Goal: Transaction & Acquisition: Purchase product/service

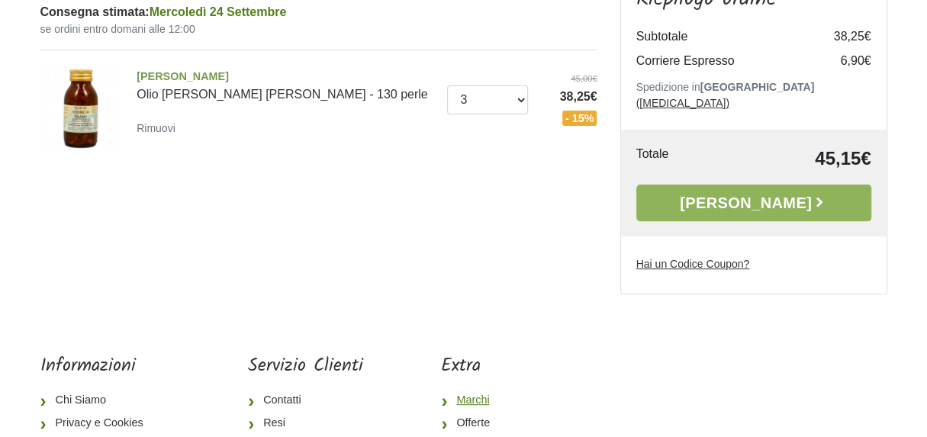
scroll to position [144, 0]
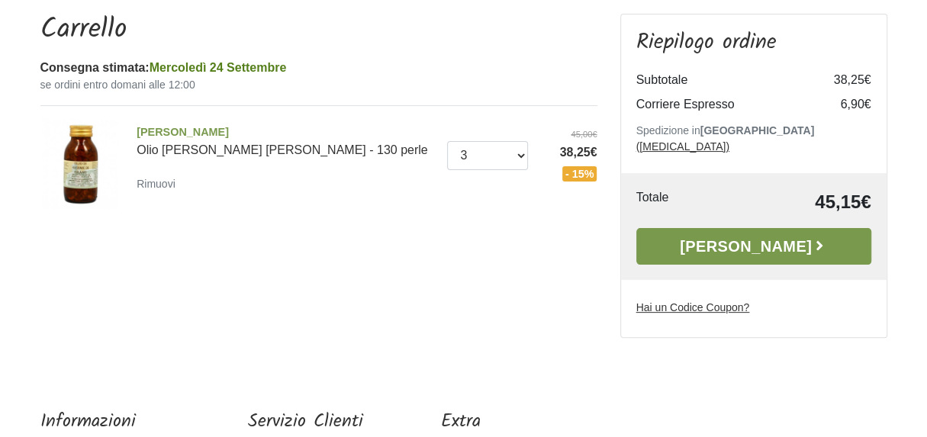
click at [726, 233] on link "[PERSON_NAME]" at bounding box center [754, 246] width 235 height 37
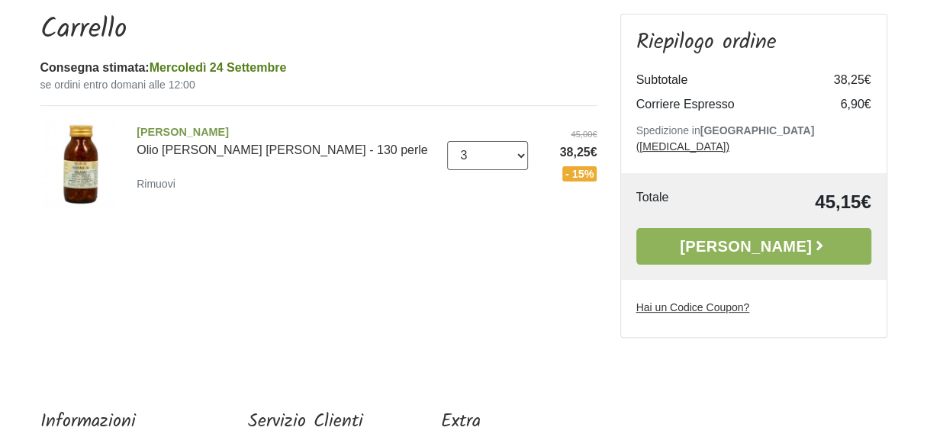
click at [524, 160] on select "0 ([GEOGRAPHIC_DATA]) 1 2 3 4 5 6 7 8 9 10" at bounding box center [487, 155] width 81 height 29
select select "4"
click at [447, 141] on select "0 ([GEOGRAPHIC_DATA]) 1 2 3 4 5 6 7 8 9 10" at bounding box center [487, 155] width 81 height 29
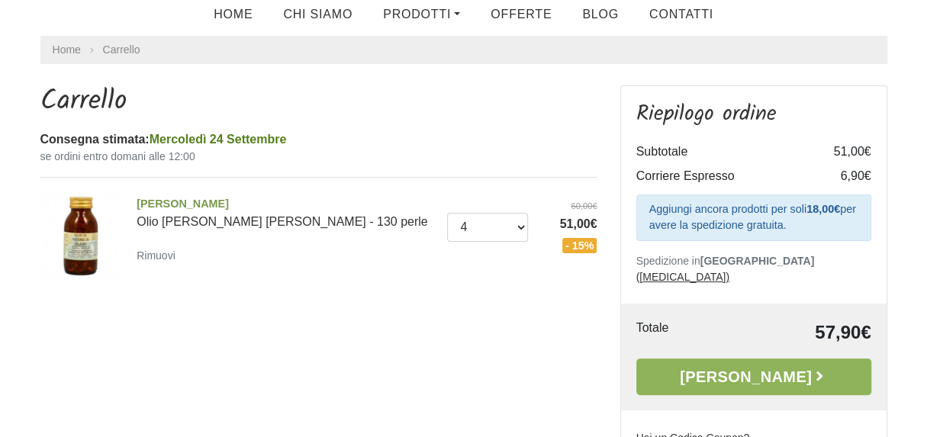
scroll to position [49, 0]
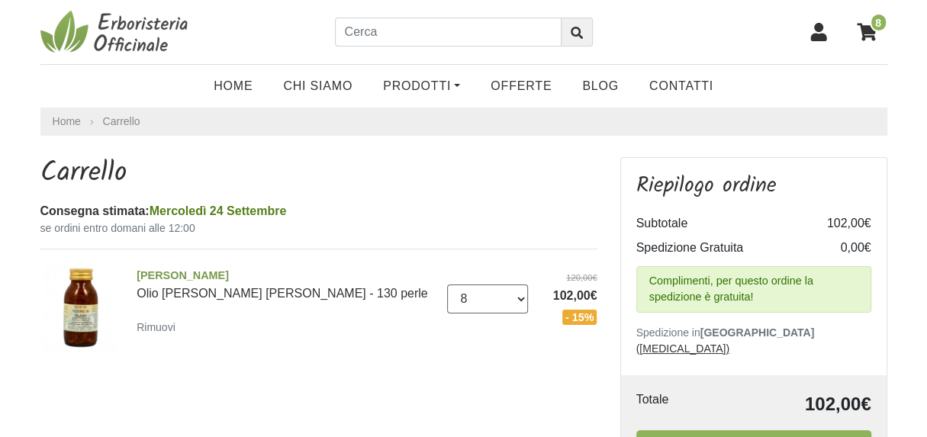
click at [524, 300] on select "0 ([GEOGRAPHIC_DATA]) 1 2 3 4 5 6 7 8 9 10" at bounding box center [487, 299] width 81 height 29
select select "5"
click at [447, 285] on select "0 ([GEOGRAPHIC_DATA]) 1 2 3 4 5 6 7 8 9 10" at bounding box center [487, 299] width 81 height 29
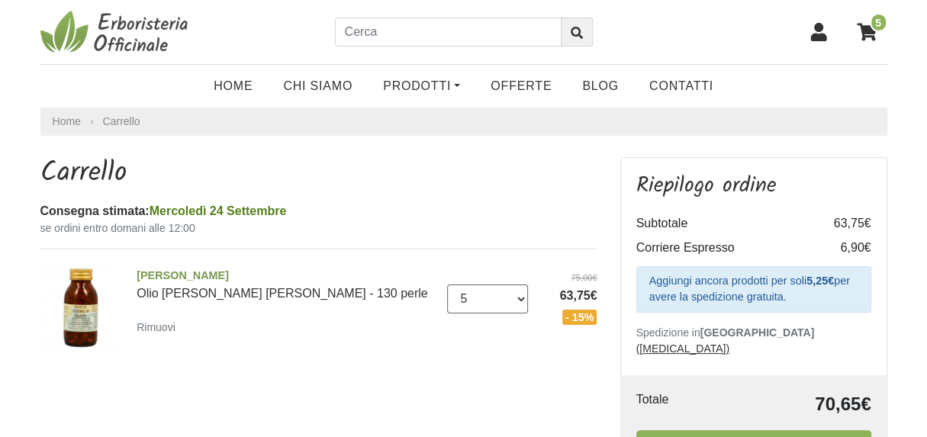
click at [521, 297] on select "0 ([GEOGRAPHIC_DATA]) 1 2 3 4 5 6 7 8 9 10" at bounding box center [487, 299] width 81 height 29
select select "6"
click at [447, 285] on select "0 (Rimuovi) 1 2 3 4 5 6 7 8 9 10" at bounding box center [487, 299] width 81 height 29
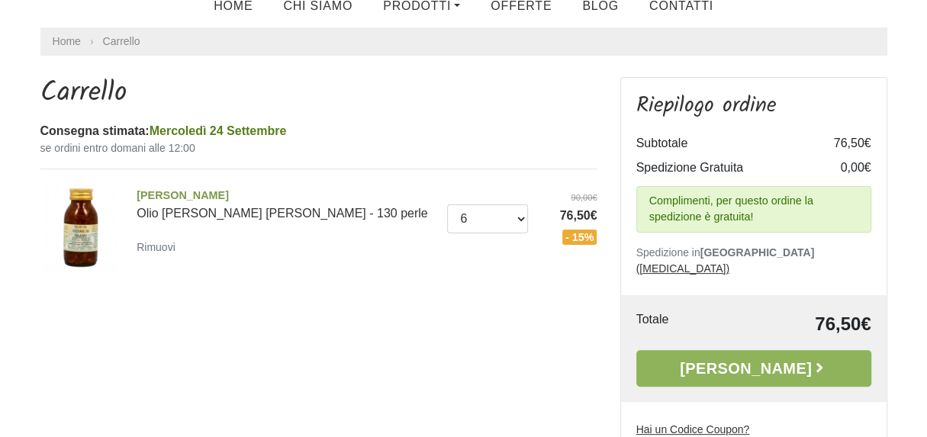
scroll to position [229, 0]
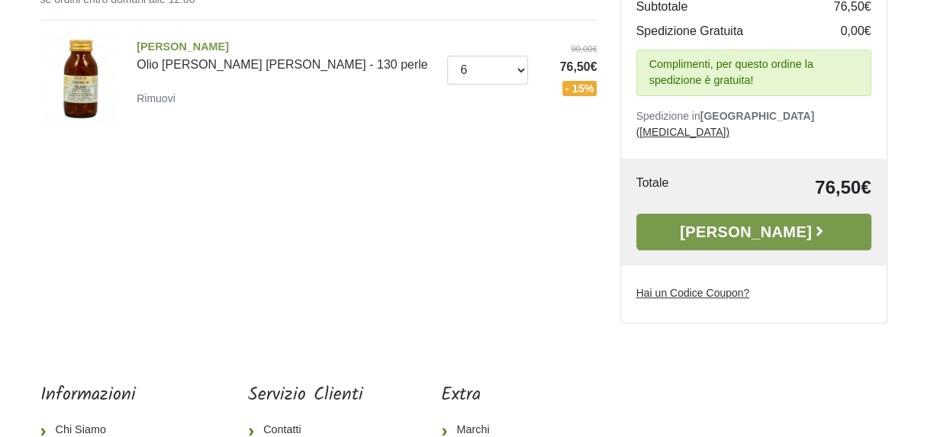
click at [754, 218] on link "Alla Cassa" at bounding box center [754, 232] width 235 height 37
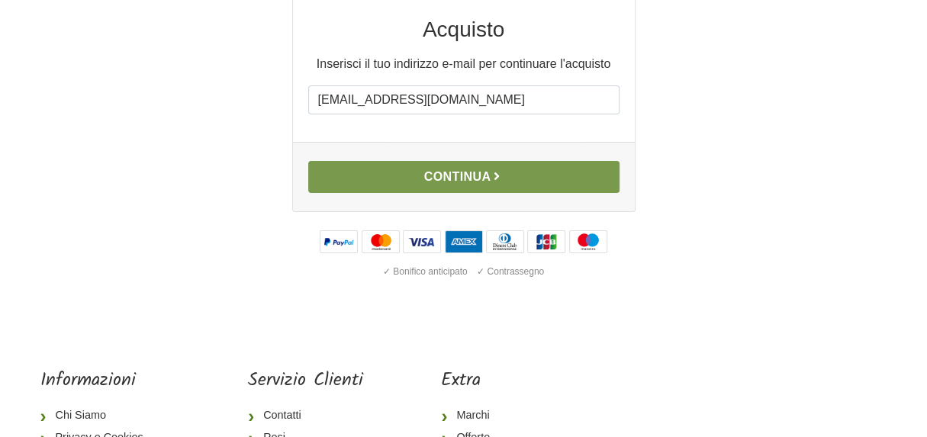
click at [452, 179] on button "Continua" at bounding box center [463, 177] width 311 height 32
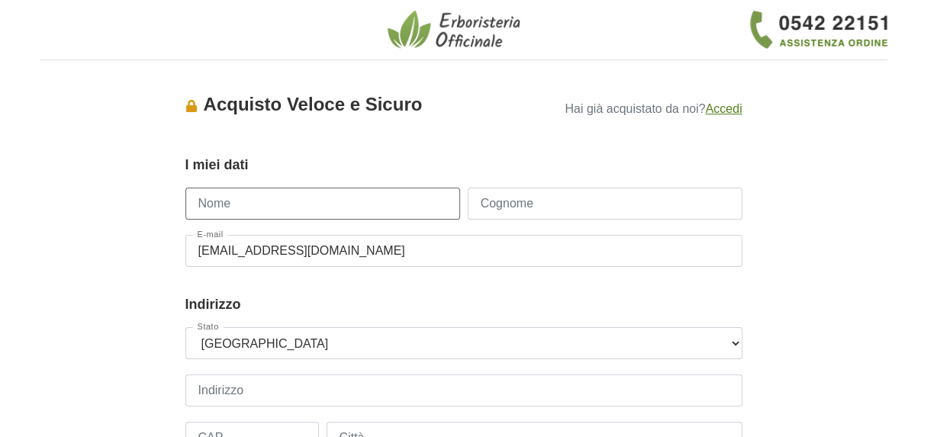
click at [237, 206] on input "Nome" at bounding box center [322, 204] width 275 height 32
type input "[PERSON_NAME]"
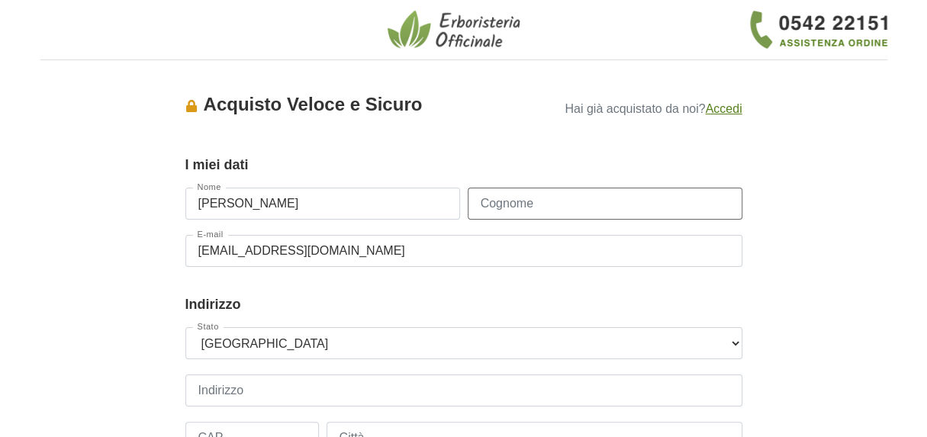
click at [492, 212] on input "Cognome" at bounding box center [605, 204] width 275 height 32
type input "bertone"
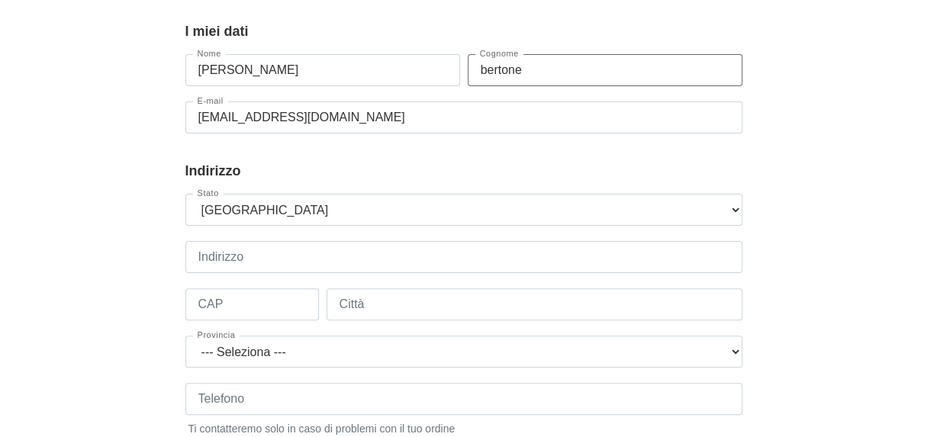
scroll to position [153, 0]
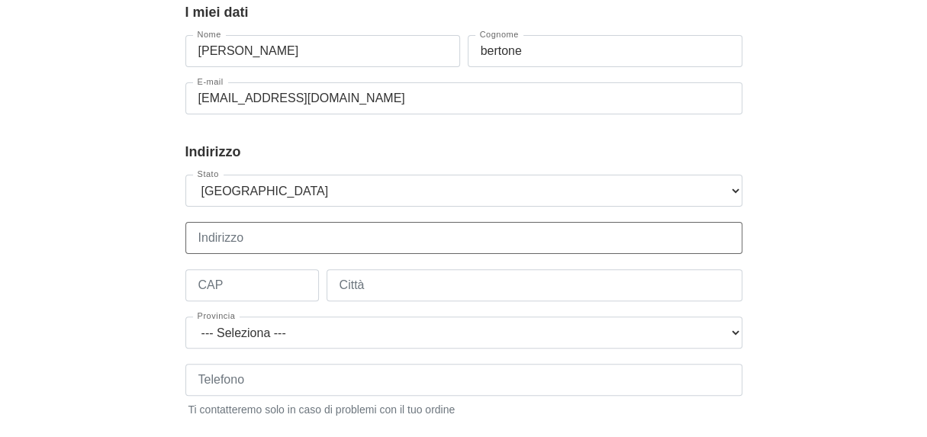
click at [223, 246] on input "Indirizzo" at bounding box center [463, 238] width 557 height 32
type input "via g.m. serrati 9"
click at [230, 286] on input "CAP" at bounding box center [252, 285] width 134 height 32
type input "20138"
click at [377, 290] on input "Città" at bounding box center [535, 285] width 416 height 32
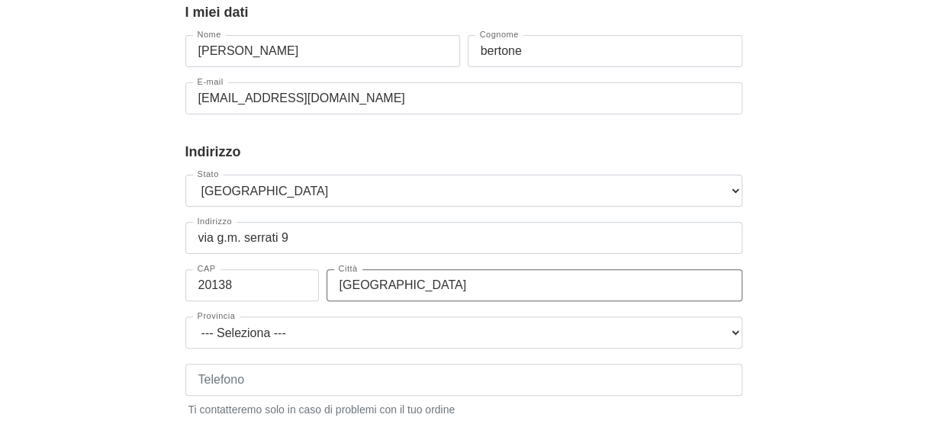
type input "milano"
click at [736, 332] on select "--- Seleziona --- Agrigento Alessandria Ancona Aosta Arezzo Ascoli Piceno Asti …" at bounding box center [463, 333] width 557 height 32
select select "3897"
click at [185, 317] on select "--- Seleziona --- Agrigento Alessandria Ancona Aosta Arezzo Ascoli Piceno Asti …" at bounding box center [463, 333] width 557 height 32
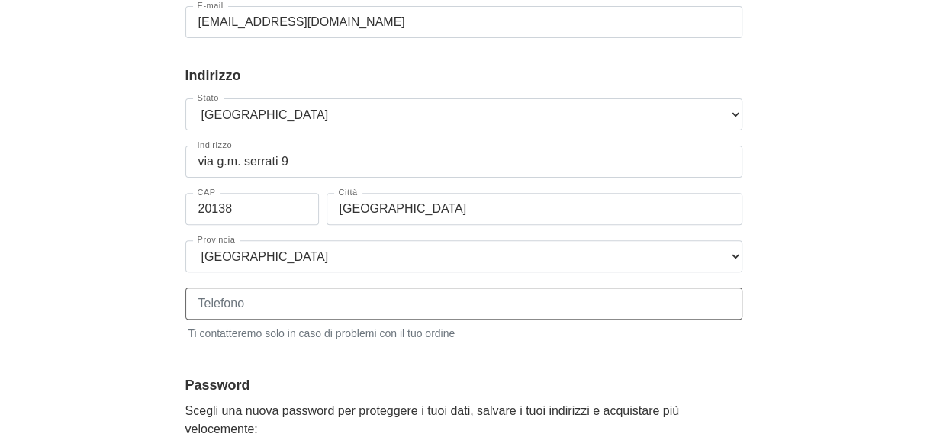
click at [266, 305] on input "Telefono" at bounding box center [463, 304] width 557 height 32
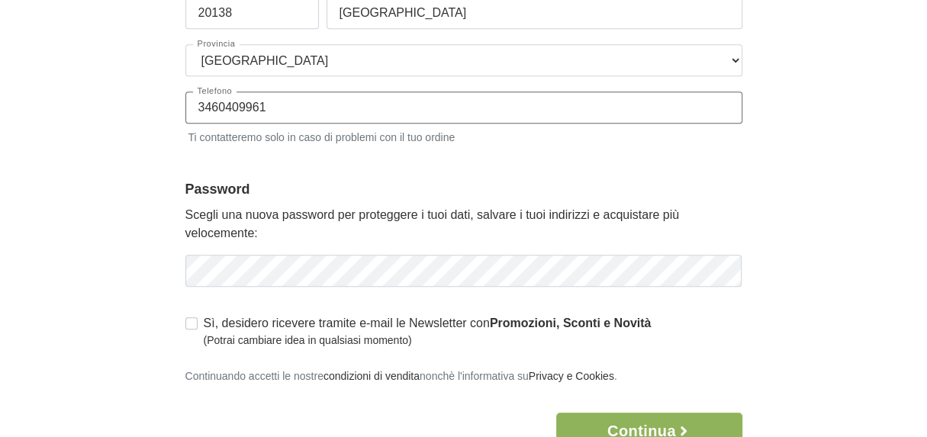
scroll to position [458, 0]
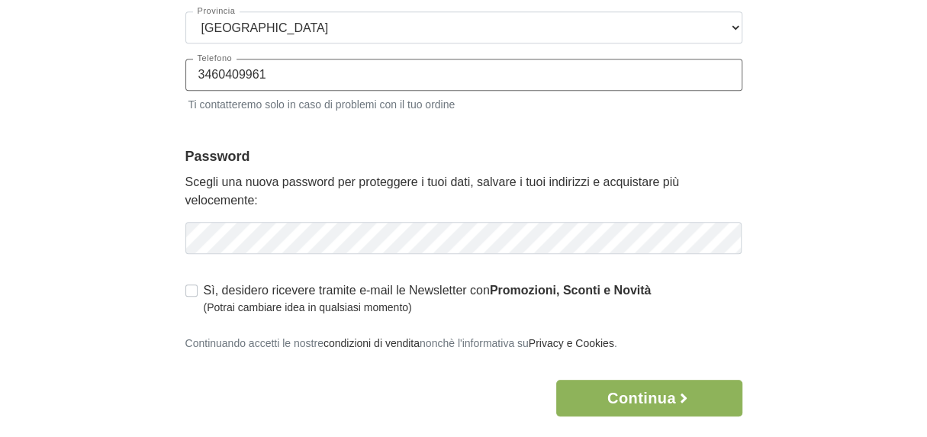
type input "3460409961"
click at [728, 234] on icon "button" at bounding box center [729, 238] width 12 height 9
click at [204, 292] on label "Sì, desidero ricevere tramite e-mail le Newsletter con Promozioni, Sconti e Nov…" at bounding box center [428, 299] width 448 height 34
click at [192, 292] on input "Sì, desidero ricevere tramite e-mail le Newsletter con Promozioni, Sconti e Nov…" at bounding box center [191, 289] width 12 height 15
checkbox input "true"
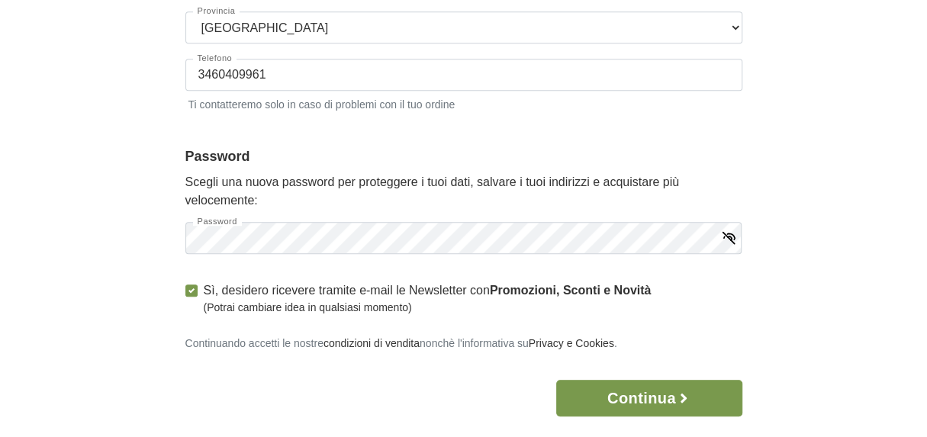
click at [618, 396] on button "Continua" at bounding box center [648, 398] width 185 height 37
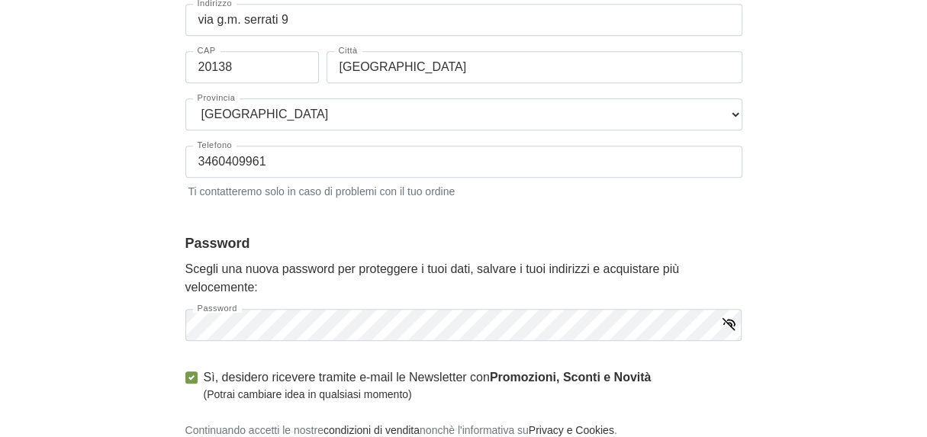
scroll to position [544, 0]
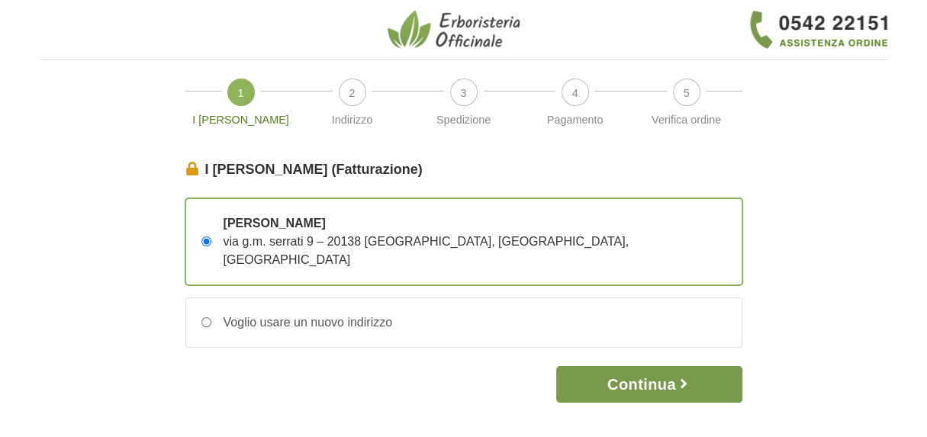
click at [653, 366] on button "Continua" at bounding box center [648, 384] width 185 height 37
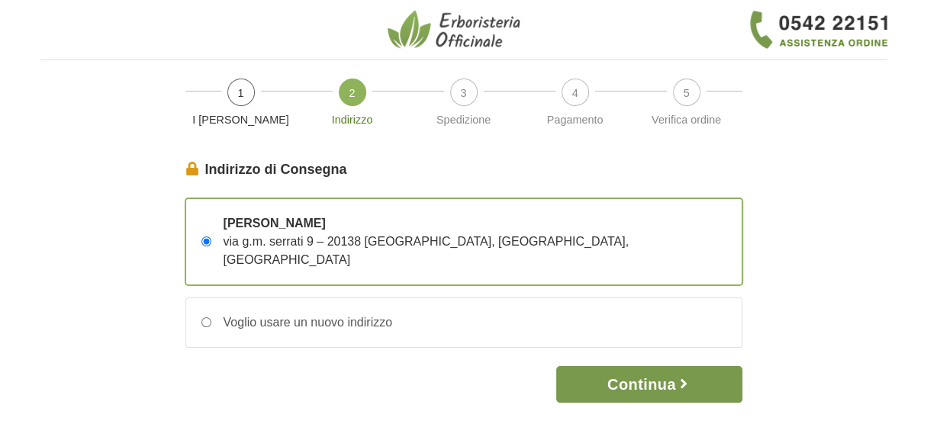
click at [665, 366] on button "Continua" at bounding box center [648, 384] width 185 height 37
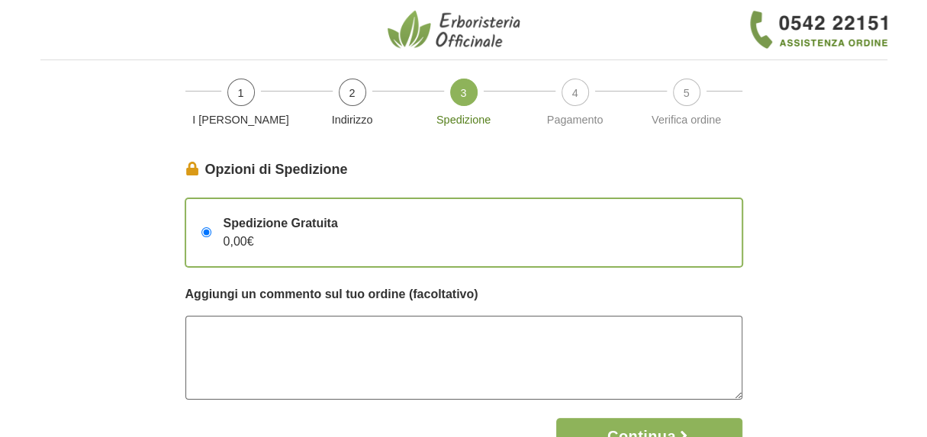
click at [215, 325] on textarea at bounding box center [463, 358] width 557 height 84
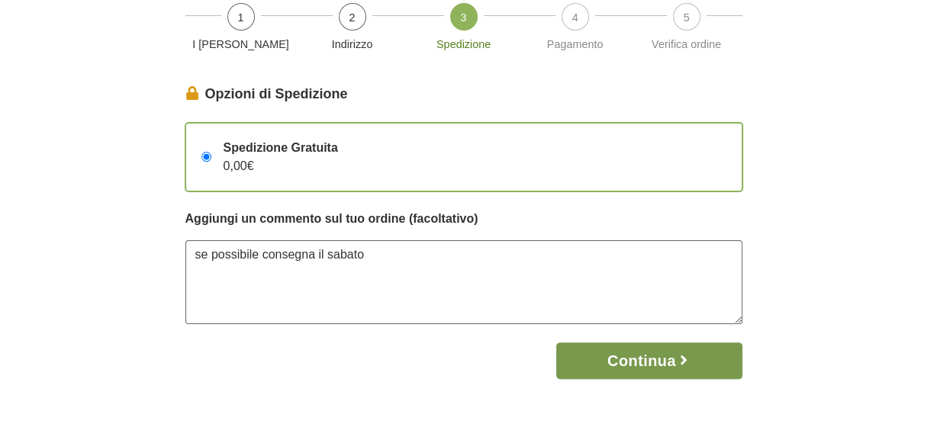
type textarea "se possibile consegna il sabato"
click at [635, 354] on button "Continua" at bounding box center [648, 361] width 185 height 37
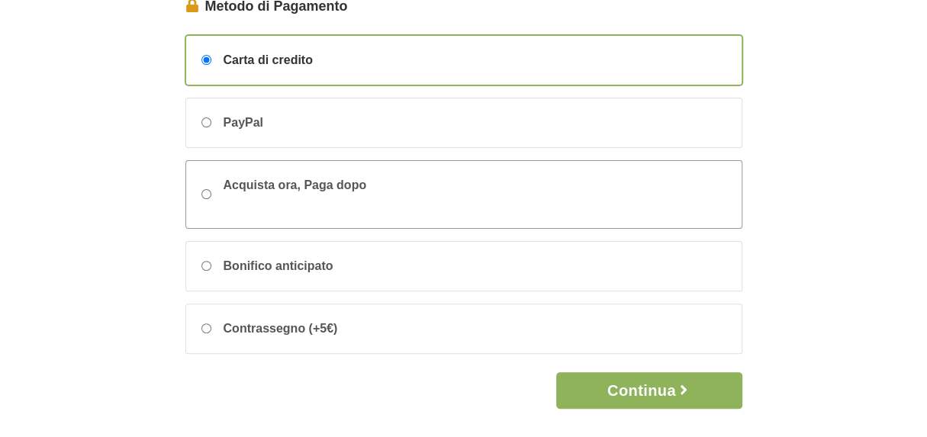
scroll to position [76, 0]
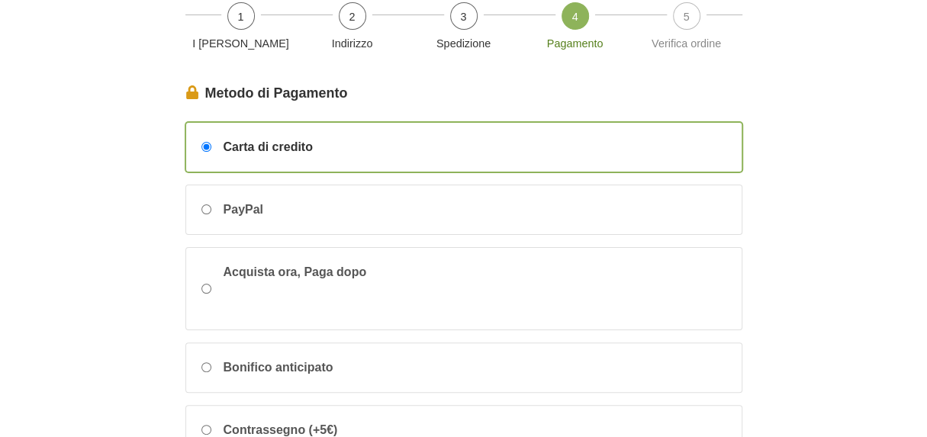
click at [284, 150] on span "Carta di credito" at bounding box center [268, 147] width 89 height 18
click at [211, 150] on input "Carta di credito" at bounding box center [207, 147] width 10 height 10
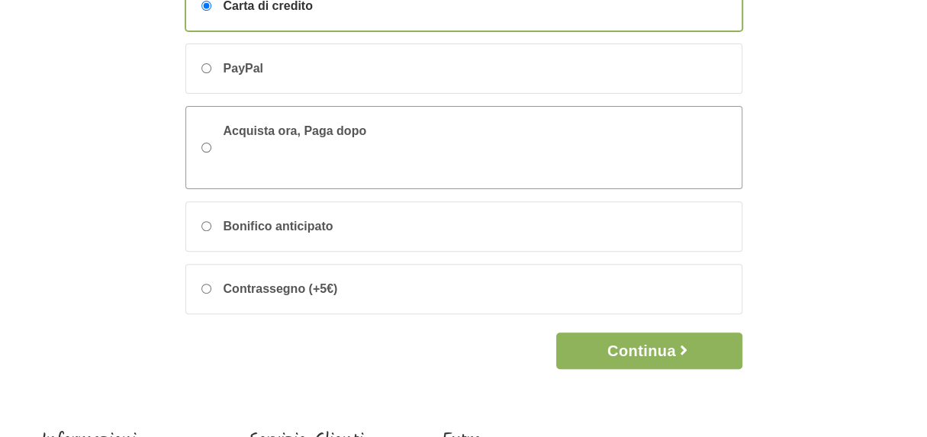
scroll to position [229, 0]
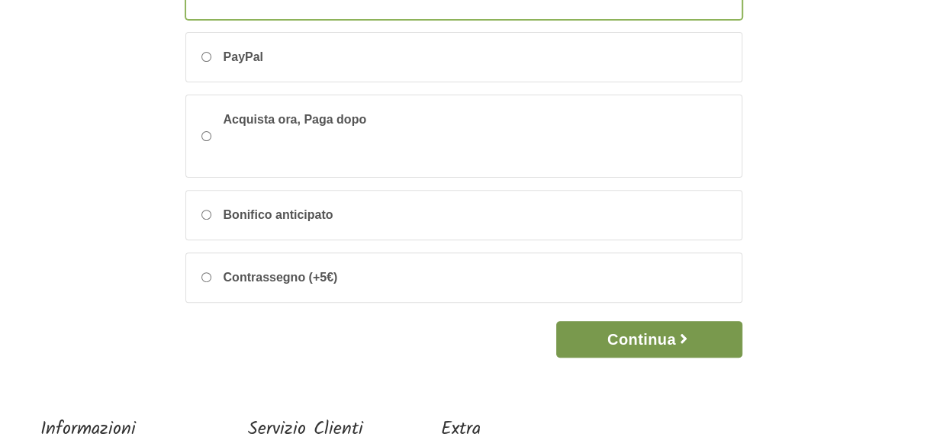
click at [653, 337] on button "Continua" at bounding box center [648, 339] width 185 height 37
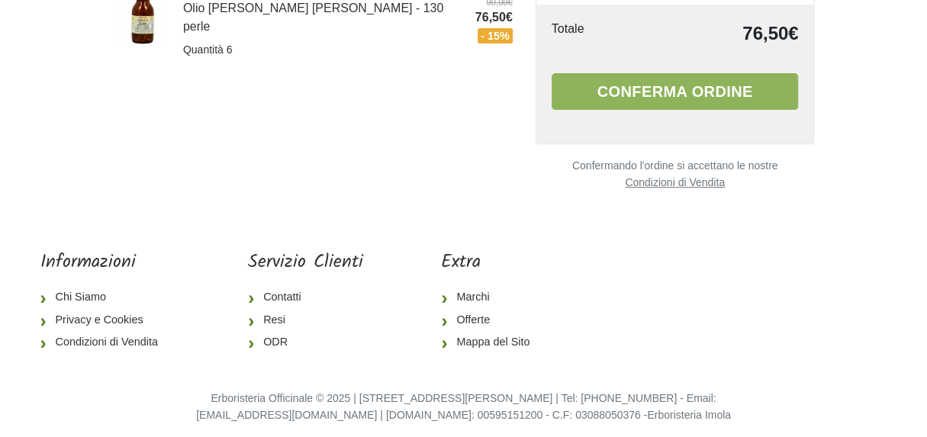
scroll to position [290, 0]
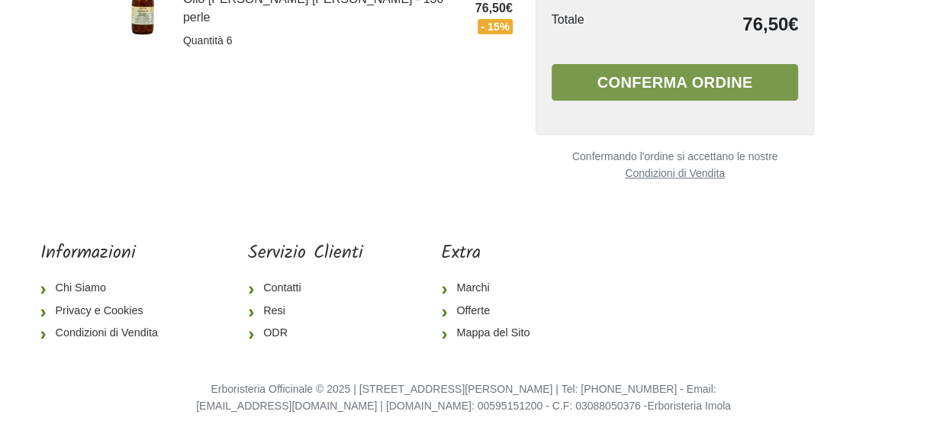
click at [608, 79] on button "Conferma ordine" at bounding box center [675, 82] width 247 height 37
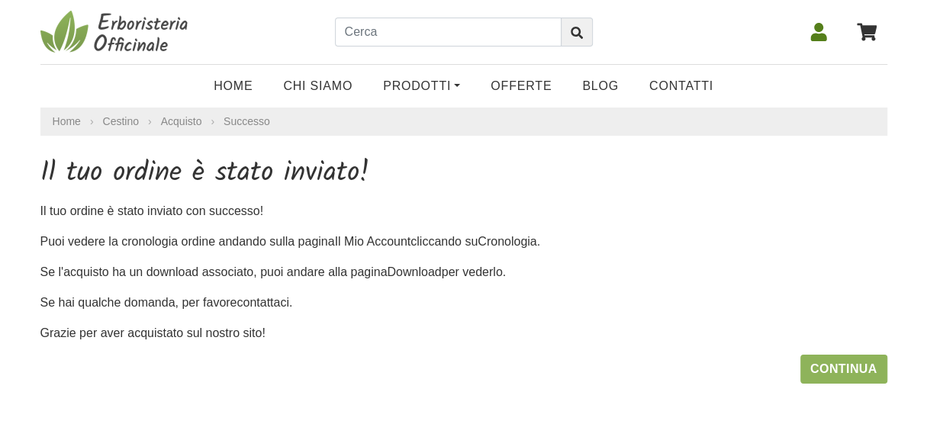
drag, startPoint x: 679, startPoint y: 5, endPoint x: 20, endPoint y: 227, distance: 695.2
click at [20, 227] on body "Home Chi Siamo Prodotti Fit-Therapy Caramelle, Liquirizia, Dolcificanti Cosmeti…" at bounding box center [463, 333] width 927 height 666
click at [660, 83] on link "Contatti" at bounding box center [681, 86] width 95 height 31
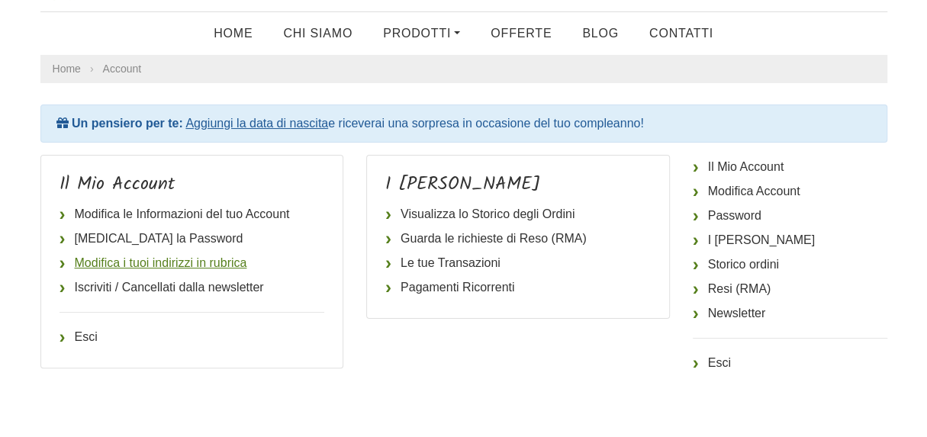
scroll to position [76, 0]
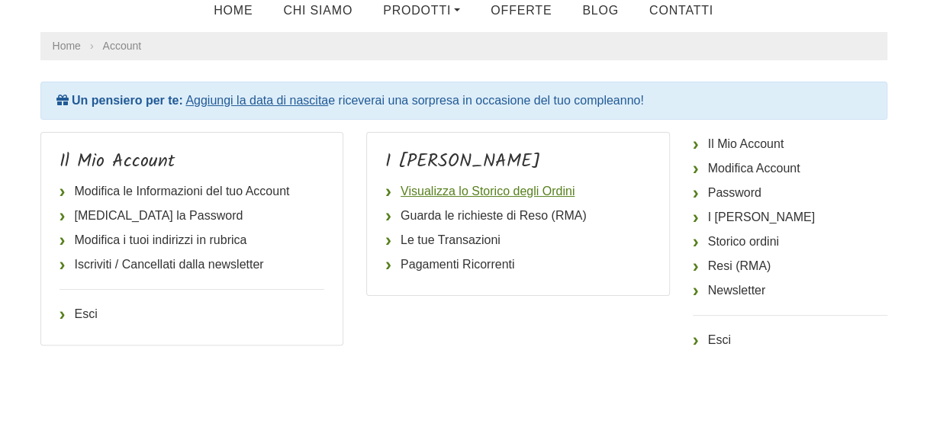
click at [491, 190] on link "Visualizza lo Storico degli Ordini" at bounding box center [518, 191] width 266 height 24
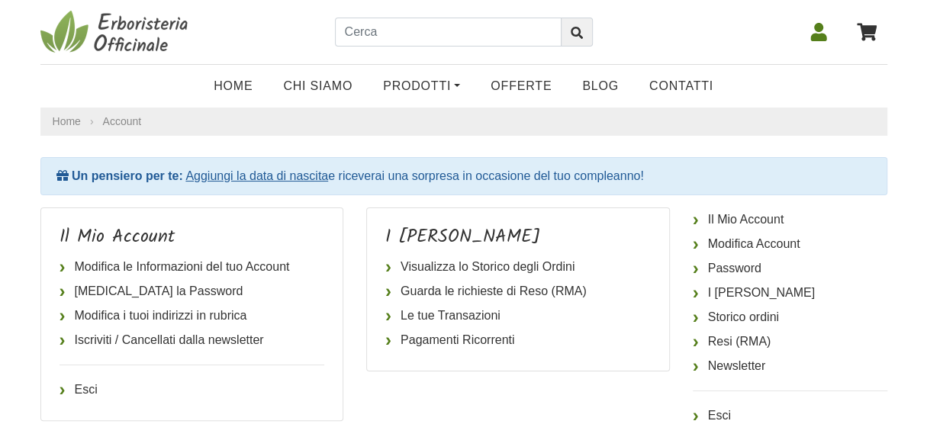
scroll to position [76, 0]
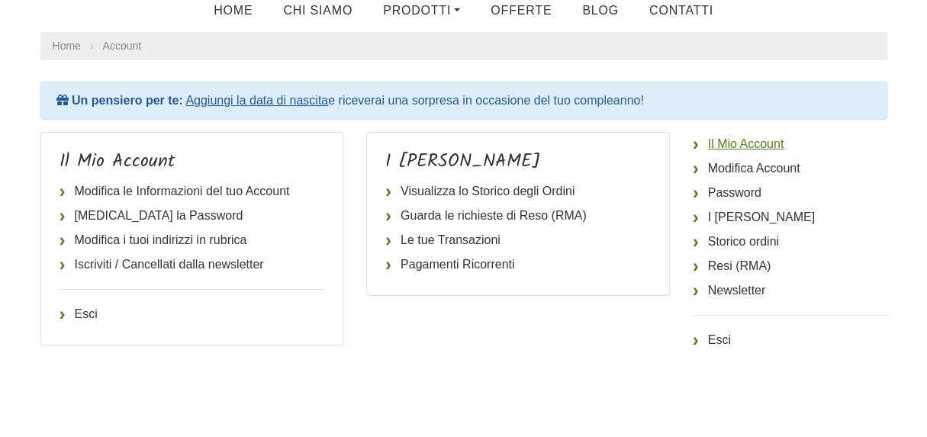
click at [769, 147] on link "Il Mio Account" at bounding box center [790, 144] width 195 height 24
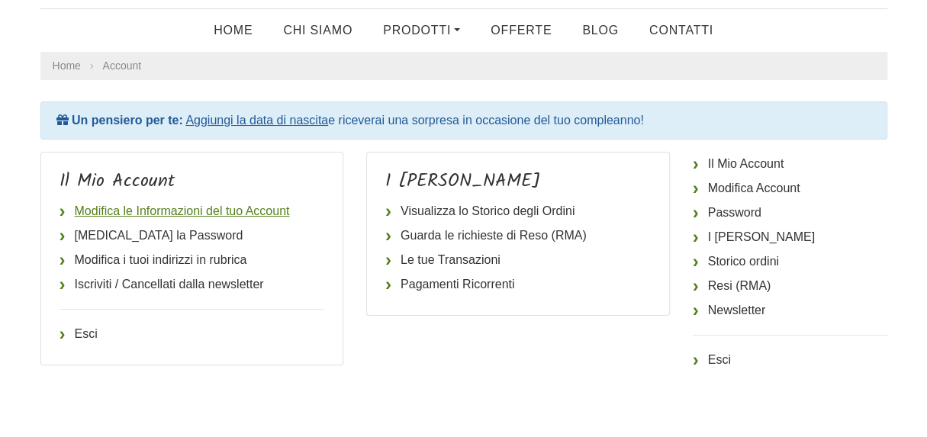
scroll to position [76, 0]
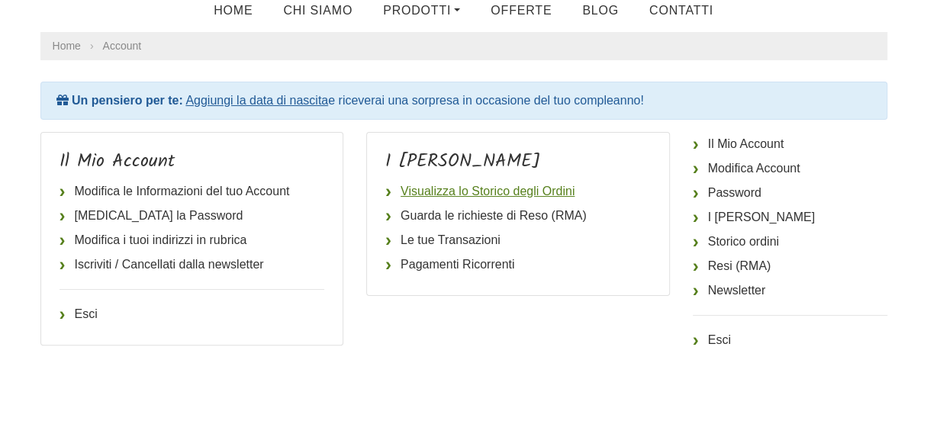
click at [463, 187] on link "Visualizza lo Storico degli Ordini" at bounding box center [518, 191] width 266 height 24
